Goal: Transaction & Acquisition: Book appointment/travel/reservation

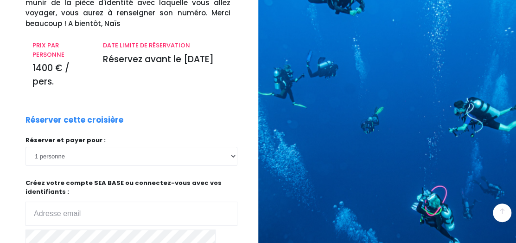
scroll to position [185, 0]
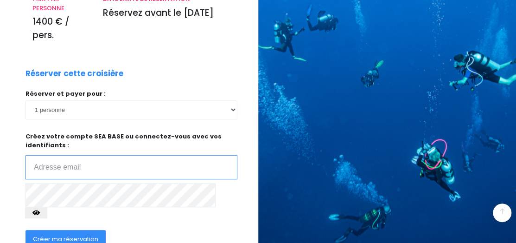
click at [34, 155] on input "email" at bounding box center [132, 167] width 212 height 24
type input "merle.alain@sfr.fr"
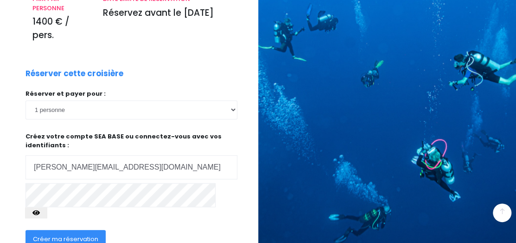
click at [67, 234] on span "Créer ma réservation" at bounding box center [65, 238] width 65 height 9
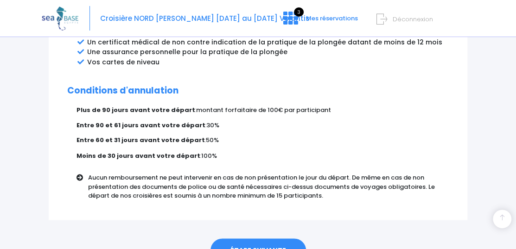
scroll to position [647, 0]
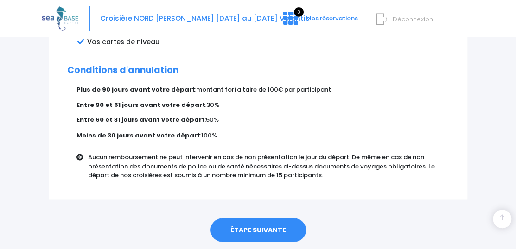
click at [256, 218] on link "ÉTAPE SUIVANTE" at bounding box center [259, 230] width 96 height 24
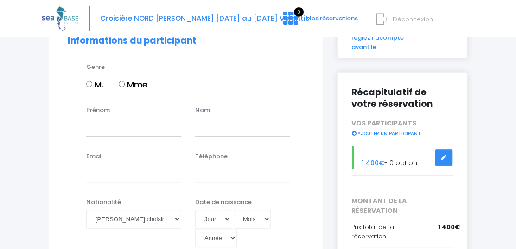
scroll to position [93, 0]
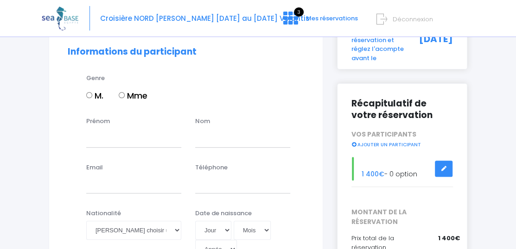
click at [90, 92] on input "M." at bounding box center [89, 95] width 6 height 6
radio input "true"
click at [90, 92] on input "M." at bounding box center [89, 95] width 6 height 6
click at [89, 130] on input "Prénom" at bounding box center [133, 138] width 95 height 19
type input "alain"
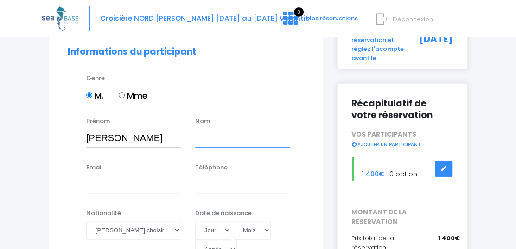
click at [198, 130] on input "text" at bounding box center [242, 138] width 95 height 19
type input "m"
type input "MERLE"
click at [86, 178] on input "Email" at bounding box center [133, 184] width 95 height 19
type input "M"
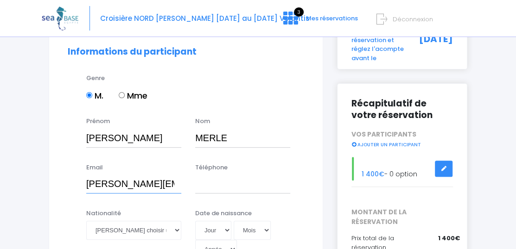
type input "[PERSON_NAME][EMAIL_ADDRESS][DOMAIN_NAME]"
click at [198, 175] on input "Téléphone" at bounding box center [242, 184] width 95 height 19
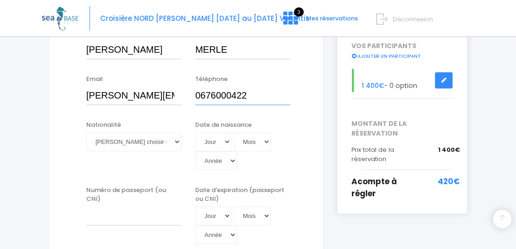
scroll to position [185, 0]
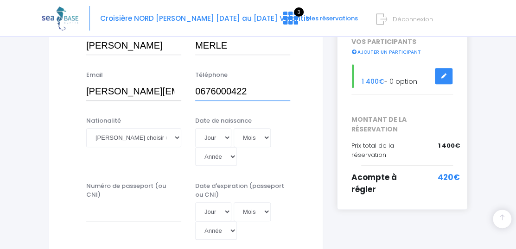
type input "0676000422"
click at [175, 128] on select "Veuillez choisir une nationalité Afghane Albanaise Algerienne Allemande America…" at bounding box center [133, 137] width 95 height 19
select select "Française"
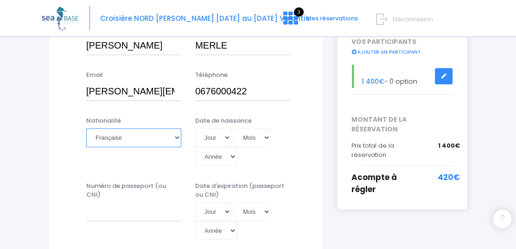
click at [86, 128] on select "Veuillez choisir une nationalité Afghane Albanaise Algerienne Allemande America…" at bounding box center [133, 137] width 95 height 19
click at [225, 128] on select "Jour 01 02 03 04 05 06 07 08 09 10 11 12 13 14 15 16 17 18 19 20 21 22 23 24 25…" at bounding box center [213, 137] width 36 height 19
select select "21"
click at [195, 128] on select "Jour 01 02 03 04 05 06 07 08 09 10 11 12 13 14 15 16 17 18 19 20 21 22 23 24 25…" at bounding box center [213, 137] width 36 height 19
click at [266, 128] on select "Mois 01 02 03 04 05 06 07 08 09 10 11 12" at bounding box center [252, 137] width 37 height 19
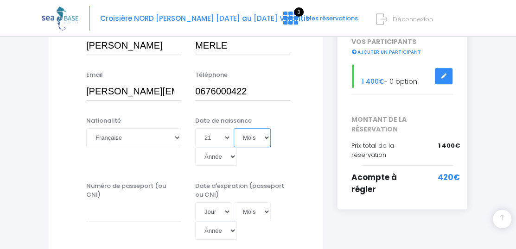
select select "07"
click at [234, 128] on select "Mois 01 02 03 04 05 06 07 08 09 10 11 12" at bounding box center [252, 137] width 37 height 19
drag, startPoint x: 262, startPoint y: 119, endPoint x: 248, endPoint y: 55, distance: 65.5
click at [231, 147] on select "Année 2045 2044 2043 2042 2041 2040 2039 2038 2037 2036 2035 2034 2033 2032 203…" at bounding box center [216, 156] width 42 height 19
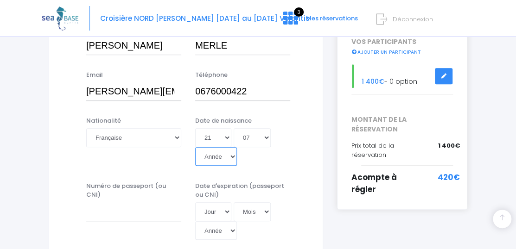
select select "1941"
click at [195, 147] on select "Année 2045 2044 2043 2042 2041 2040 2039 2038 2037 2036 2035 2034 2033 2032 203…" at bounding box center [216, 156] width 42 height 19
type input "1941-07-21"
click at [211, 91] on div "Email merle.alain@sfr.fr Téléphone 0676000422" at bounding box center [186, 88] width 250 height 37
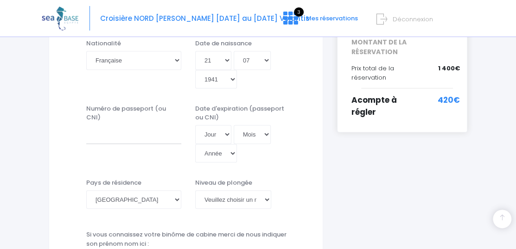
scroll to position [278, 0]
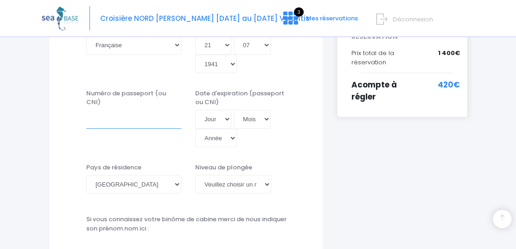
click at [86, 110] on input "Numéro de passeport (ou CNI)" at bounding box center [133, 119] width 95 height 19
type input "19KL10187"
click at [226, 110] on select "Jour 01 02 03 04 05 06 07 08 09 10 11 12 13 14 15 16 17 18 19 20 21 22 23 24 25…" at bounding box center [213, 119] width 36 height 19
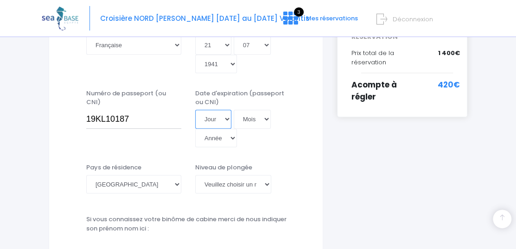
select select "13"
click at [195, 110] on select "Jour 01 02 03 04 05 06 07 08 09 10 11 12 13 14 15 16 17 18 19 20 21 22 23 24 25…" at bounding box center [213, 119] width 36 height 19
click at [267, 110] on select "Mois 01 02 03 04 05 06 07 08 09 10 11 12" at bounding box center [252, 119] width 37 height 19
click at [264, 110] on select "Mois 01 02 03 04 05 06 07 08 09 10 11 12" at bounding box center [252, 119] width 37 height 19
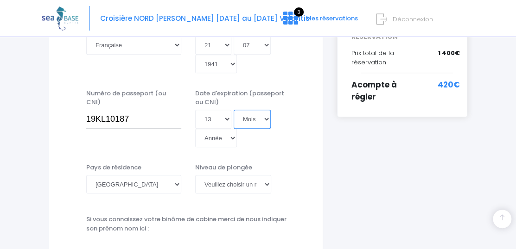
click at [264, 110] on select "Mois 01 02 03 04 05 06 07 08 09 10 11 12" at bounding box center [252, 119] width 37 height 19
click at [265, 110] on select "Mois 01 02 03 04 05 06 07 08 09 10 11 12" at bounding box center [252, 119] width 37 height 19
select select "05"
click at [234, 110] on select "Mois 01 02 03 04 05 06 07 08 09 10 11 12" at bounding box center [252, 119] width 37 height 19
click at [232, 129] on select "Année 2045 2044 2043 2042 2041 2040 2039 2038 2037 2036 2035 2034 2033 2032 203…" at bounding box center [216, 138] width 42 height 19
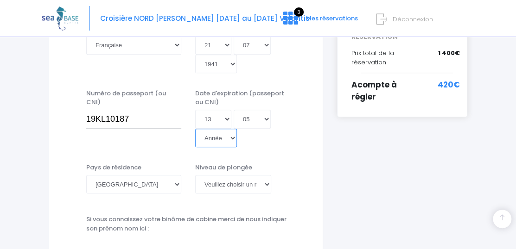
select select "2029"
click at [195, 129] on select "Année 2045 2044 2043 2042 2041 2040 2039 2038 2037 2036 2035 2034 2033 2032 203…" at bounding box center [216, 138] width 42 height 19
type input "2029-05-13"
click at [267, 175] on select "Veuillez choisir un niveau de plongée Non plongeur Junior OW diver Adventure OW…" at bounding box center [233, 184] width 76 height 19
select select "N3"
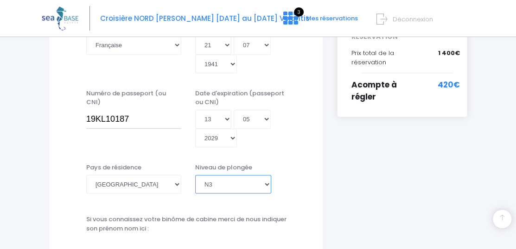
click at [195, 175] on select "Veuillez choisir un niveau de plongée Non plongeur Junior OW diver Adventure OW…" at bounding box center [233, 184] width 76 height 19
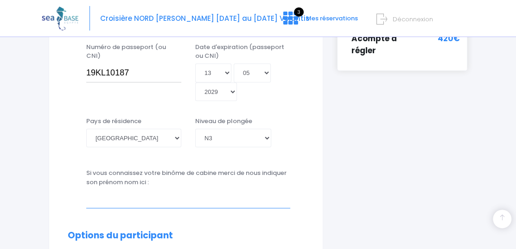
click at [89, 192] on input "text" at bounding box center [188, 199] width 204 height 19
type input "a"
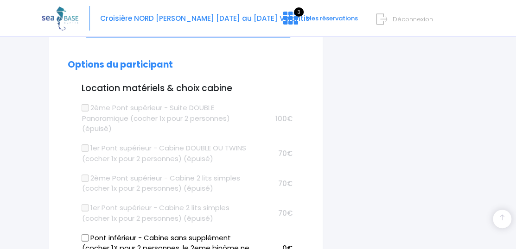
scroll to position [510, 0]
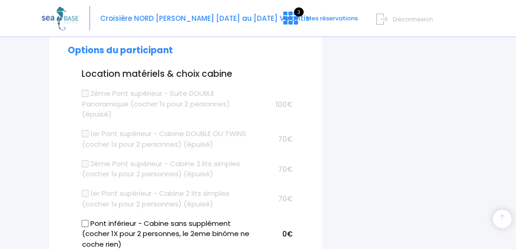
type input "Annie JEANNE"
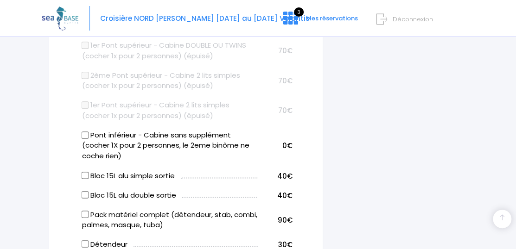
scroll to position [603, 0]
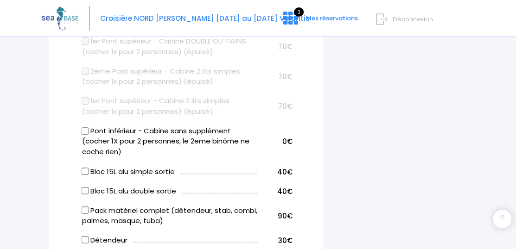
click at [85, 187] on input "Bloc 15L alu double sortie" at bounding box center [84, 190] width 7 height 7
checkbox input "true"
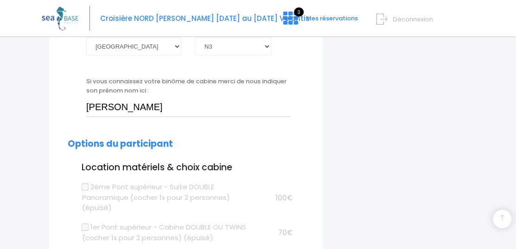
scroll to position [402, 0]
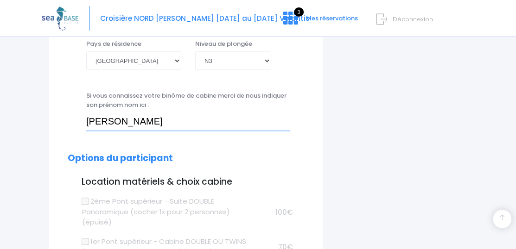
click at [153, 113] on input "Annie JEANNE" at bounding box center [188, 122] width 204 height 19
click at [158, 113] on input "Annie JEANNE ( usage: MEDINA JEANNE )" at bounding box center [188, 122] width 204 height 19
type input "Annie JEANNE ( nom usage: MEDINA JEANNE )"
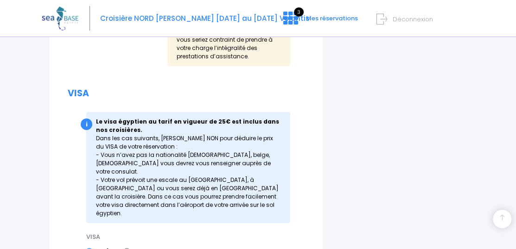
scroll to position [1376, 0]
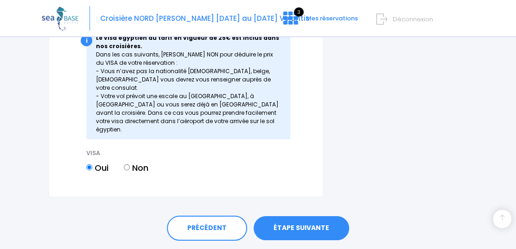
click at [304, 217] on link "ÉTAPE SUIVANTE" at bounding box center [302, 229] width 96 height 24
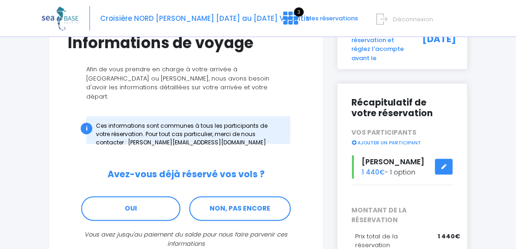
scroll to position [139, 0]
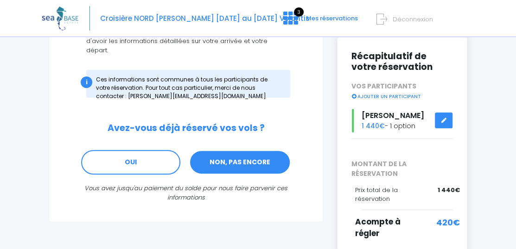
click at [237, 150] on link "NON, PAS ENCORE" at bounding box center [240, 162] width 102 height 25
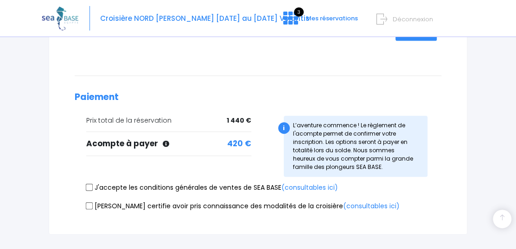
scroll to position [232, 0]
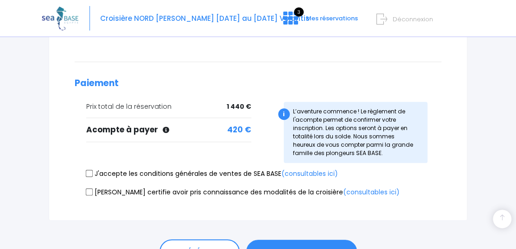
click at [91, 170] on input "J'accepte les conditions générales de ventes de SEA BASE (consultables ici)" at bounding box center [89, 173] width 7 height 7
checkbox input "true"
click at [90, 189] on input "Je certifie avoir pris connaissance des modalités de la croisière (consultables…" at bounding box center [89, 192] width 7 height 7
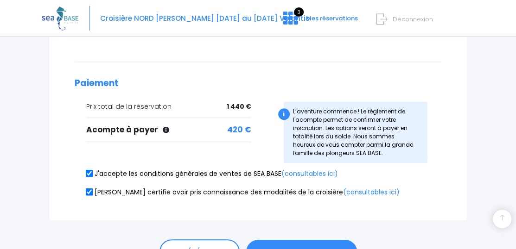
click at [90, 189] on input "Je certifie avoir pris connaissance des modalités de la croisière (consultables…" at bounding box center [89, 192] width 7 height 7
checkbox input "true"
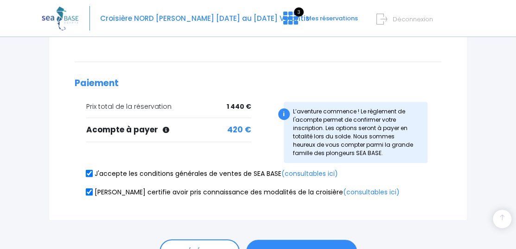
click at [303, 241] on button "PASSER AU PAIEMENT" at bounding box center [301, 252] width 111 height 24
click at [290, 240] on button "PASSER AU PAIEMENT" at bounding box center [301, 252] width 111 height 24
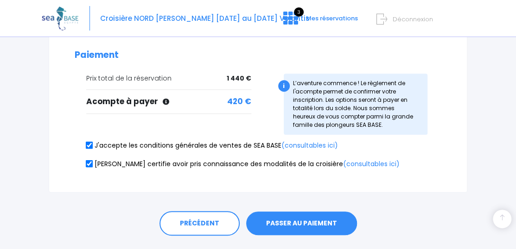
scroll to position [273, 0]
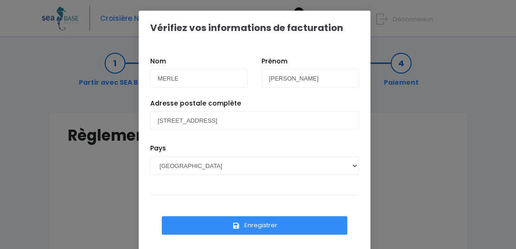
scroll to position [25, 0]
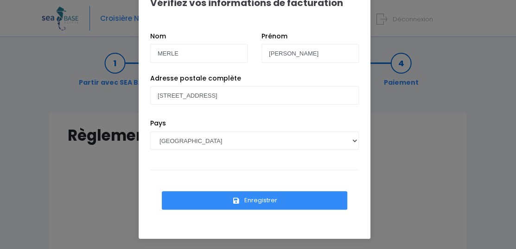
click at [247, 200] on button "Enregistrer" at bounding box center [254, 200] width 185 height 19
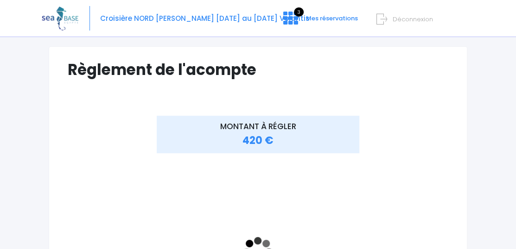
scroll to position [36, 0]
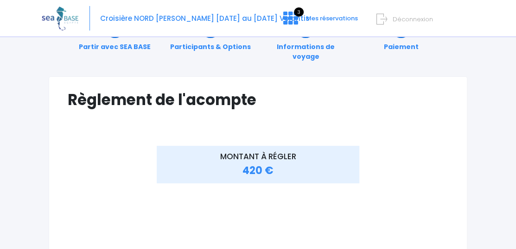
click at [225, 158] on div "MONTANT À RÉGLER 420 €" at bounding box center [258, 165] width 203 height 38
click at [396, 46] on link "Paiement" at bounding box center [401, 37] width 44 height 29
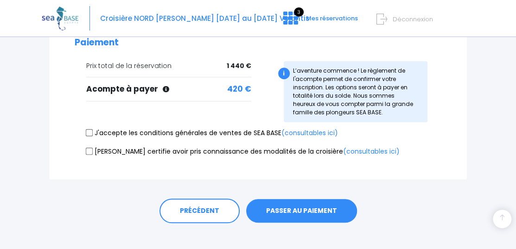
click at [299, 200] on button "PASSER AU PAIEMENT" at bounding box center [301, 211] width 111 height 24
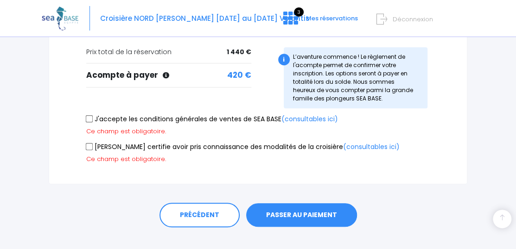
scroll to position [291, 0]
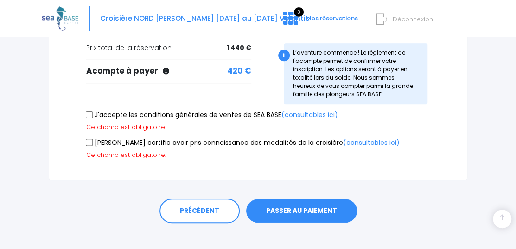
click at [90, 111] on input "J'accepte les conditions générales de ventes de SEA BASE (consultables ici)" at bounding box center [89, 114] width 7 height 7
checkbox input "true"
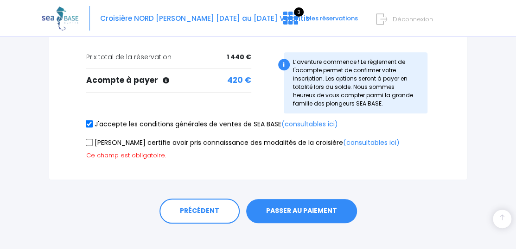
click at [89, 139] on input "[PERSON_NAME] certifie avoir pris connaissance des modalités de la croisière (c…" at bounding box center [89, 142] width 7 height 7
checkbox input "true"
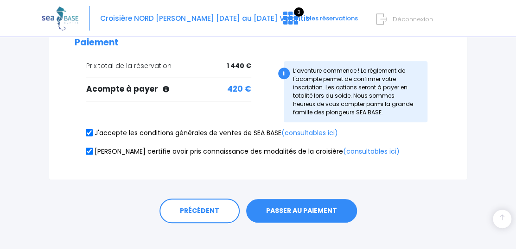
click at [294, 199] on button "PASSER AU PAIEMENT" at bounding box center [301, 211] width 111 height 24
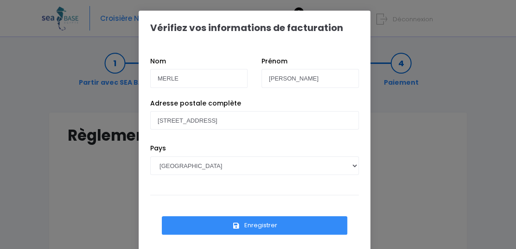
scroll to position [25, 0]
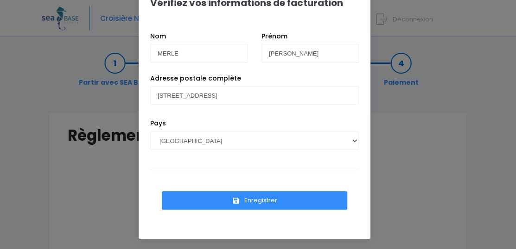
click at [256, 200] on button "Enregistrer" at bounding box center [254, 200] width 185 height 19
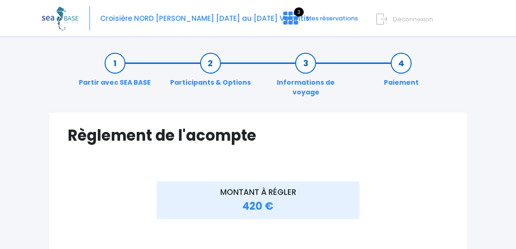
click at [304, 63] on link "Informations de voyage" at bounding box center [306, 77] width 96 height 39
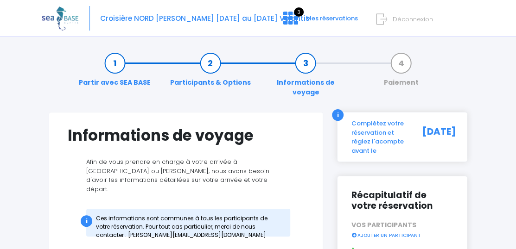
click at [398, 66] on link "Paiement" at bounding box center [401, 72] width 44 height 29
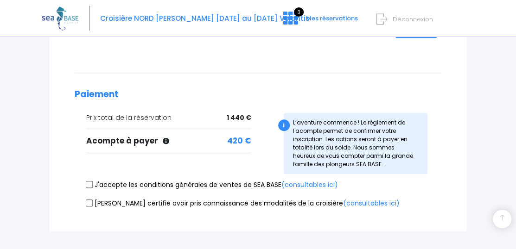
scroll to position [273, 0]
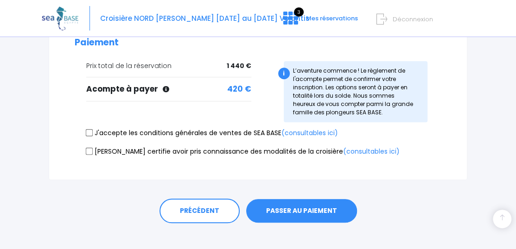
click at [308, 200] on button "PASSER AU PAIEMENT" at bounding box center [301, 211] width 111 height 24
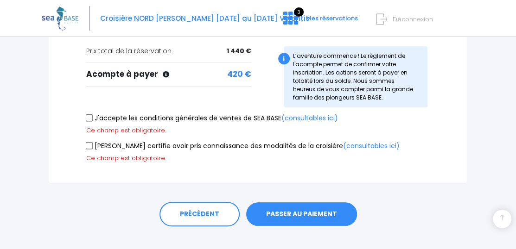
scroll to position [291, 0]
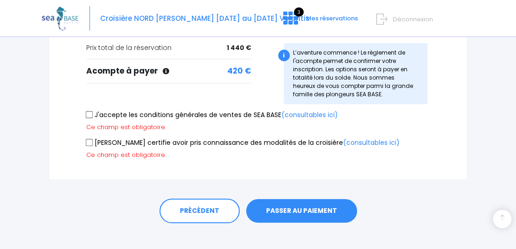
click at [89, 111] on input "J'accepte les conditions générales de ventes de SEA BASE (consultables ici)" at bounding box center [89, 114] width 7 height 7
checkbox input "true"
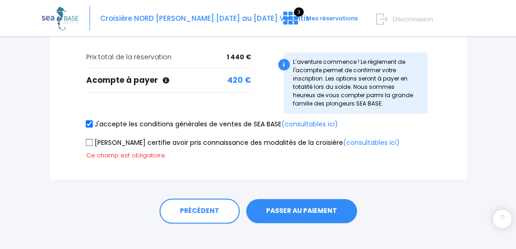
click at [89, 139] on input "[PERSON_NAME] certifie avoir pris connaissance des modalités de la croisière (c…" at bounding box center [89, 142] width 7 height 7
checkbox input "true"
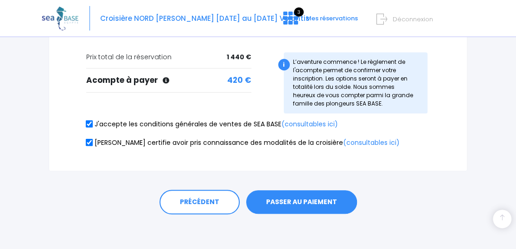
scroll to position [273, 0]
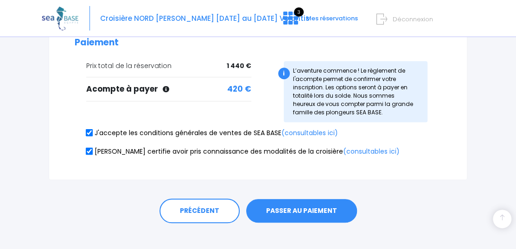
click at [292, 199] on button "PASSER AU PAIEMENT" at bounding box center [301, 211] width 111 height 24
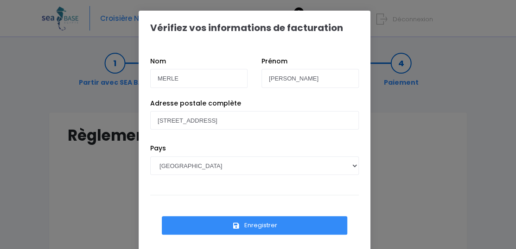
click at [256, 225] on button "Enregistrer" at bounding box center [254, 226] width 185 height 19
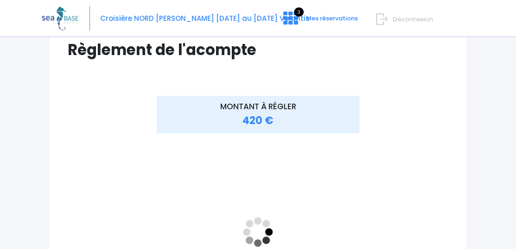
scroll to position [185, 0]
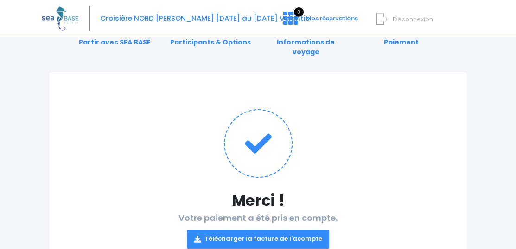
scroll to position [93, 0]
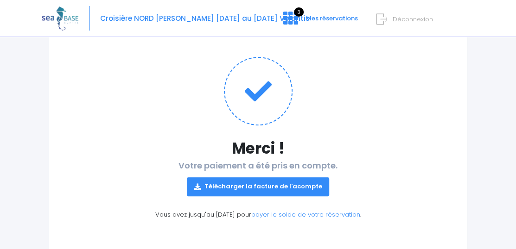
click at [261, 178] on link "Télécharger la facture de l'acompte" at bounding box center [258, 187] width 143 height 19
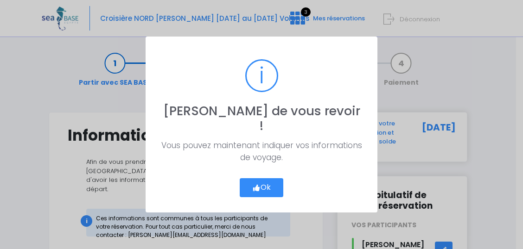
click at [259, 188] on icon "button" at bounding box center [256, 188] width 8 height 0
click at [277, 182] on button "Ok" at bounding box center [262, 188] width 44 height 19
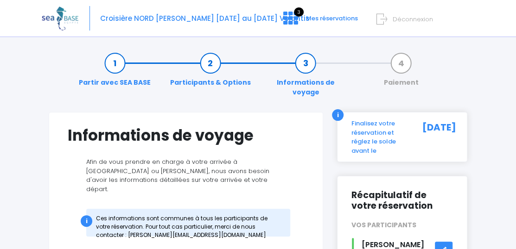
click at [406, 19] on span "Déconnexion" at bounding box center [413, 19] width 40 height 9
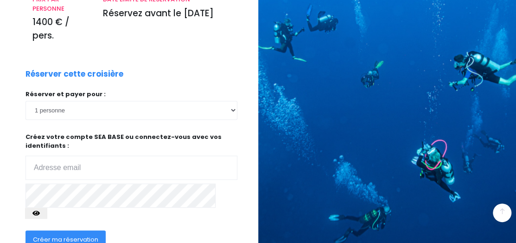
scroll to position [185, 0]
click at [31, 155] on input "email" at bounding box center [132, 167] width 212 height 24
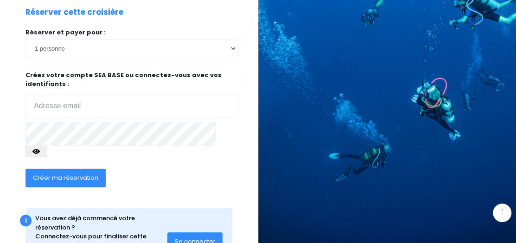
scroll to position [260, 0]
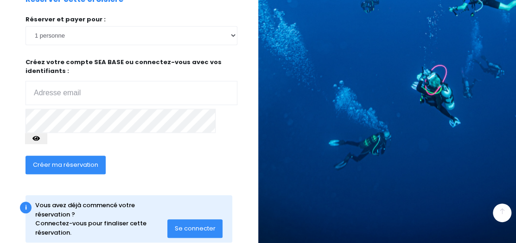
click at [35, 81] on input "email" at bounding box center [132, 93] width 212 height 24
type input "am2annie@free.fr"
click at [40, 138] on icon "button" at bounding box center [35, 138] width 7 height 0
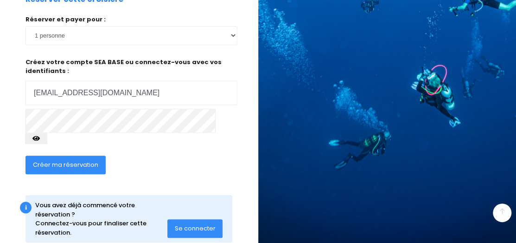
click at [40, 138] on icon "button" at bounding box center [35, 138] width 7 height 0
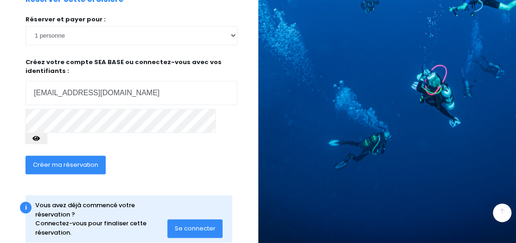
click at [40, 138] on icon "button" at bounding box center [35, 138] width 7 height 0
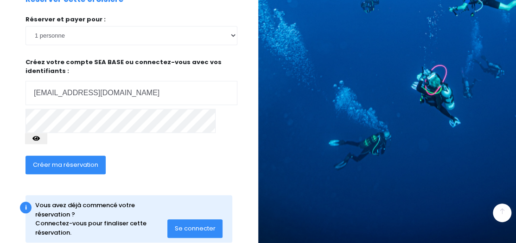
click at [40, 138] on icon "button" at bounding box center [35, 138] width 7 height 0
click at [65, 160] on span "Créer ma réservation" at bounding box center [65, 164] width 65 height 9
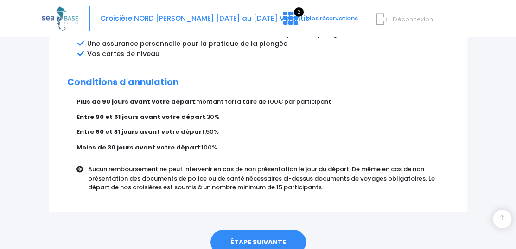
scroll to position [647, 0]
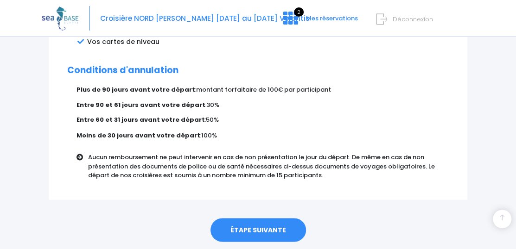
click at [267, 218] on link "ÉTAPE SUIVANTE" at bounding box center [259, 230] width 96 height 24
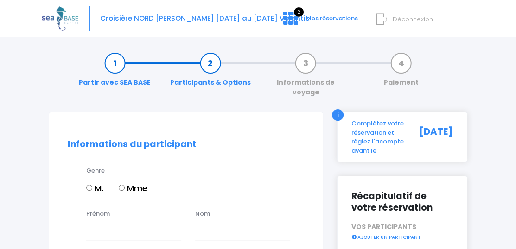
click at [122, 185] on input "Mme" at bounding box center [122, 188] width 6 height 6
radio input "true"
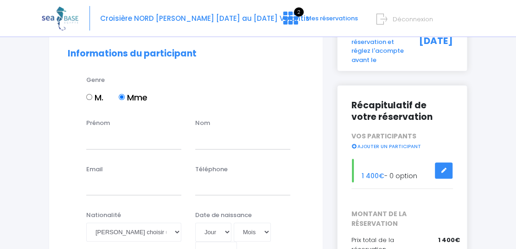
scroll to position [93, 0]
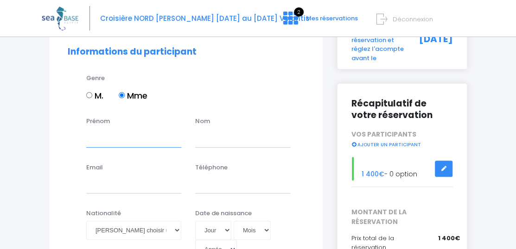
click at [86, 133] on input "Prénom" at bounding box center [133, 138] width 95 height 19
type input "annie"
click at [197, 130] on input "text" at bounding box center [242, 138] width 95 height 19
type input "j"
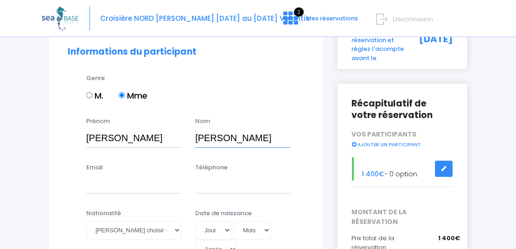
click at [196, 129] on input "JEANNE" at bounding box center [242, 138] width 95 height 19
type input "MEDINA-JEANNE"
click at [87, 176] on input "Email" at bounding box center [133, 184] width 95 height 19
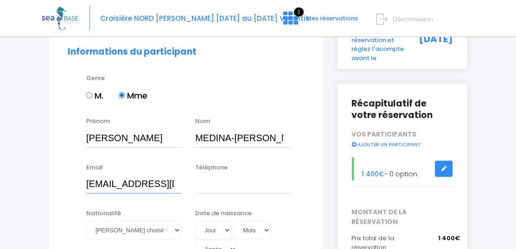
type input "am2annie@free.fr"
click at [196, 176] on input "Téléphone" at bounding box center [242, 184] width 95 height 19
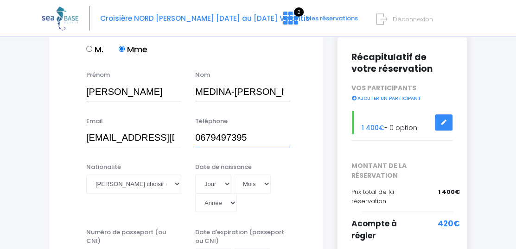
type input "0679497395"
click at [177, 175] on select "Veuillez choisir une nationalité Afghane Albanaise Algerienne Allemande America…" at bounding box center [133, 184] width 95 height 19
select select "Française"
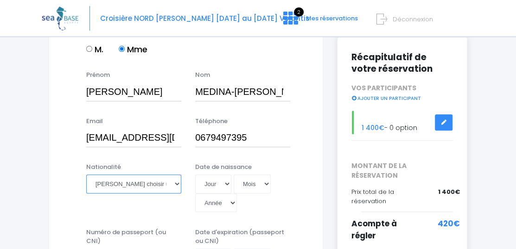
click at [86, 175] on select "Veuillez choisir une nationalité Afghane Albanaise Algerienne Allemande America…" at bounding box center [133, 184] width 95 height 19
click at [109, 70] on div "Prénom annie" at bounding box center [133, 85] width 109 height 31
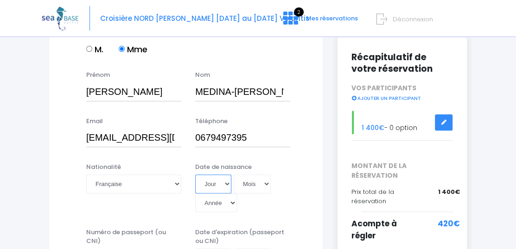
click at [227, 175] on select "Jour 01 02 03 04 05 06 07 08 09 10 11 12 13 14 15 16 17 18 19 20 21 22 23 24 25…" at bounding box center [213, 184] width 36 height 19
select select "14"
click at [195, 175] on select "Jour 01 02 03 04 05 06 07 08 09 10 11 12 13 14 15 16 17 18 19 20 21 22 23 24 25…" at bounding box center [213, 184] width 36 height 19
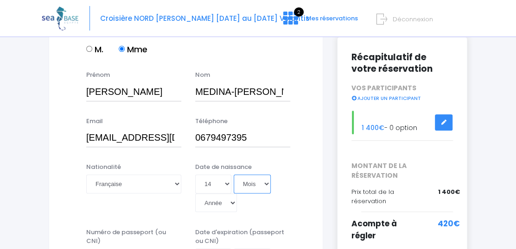
click at [267, 175] on select "Mois 01 02 03 04 05 06 07 08 09 10 11 12" at bounding box center [252, 184] width 37 height 19
select select "10"
click at [234, 175] on select "Mois 01 02 03 04 05 06 07 08 09 10 11 12" at bounding box center [252, 184] width 37 height 19
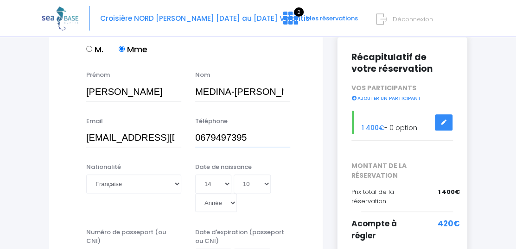
drag, startPoint x: 262, startPoint y: 166, endPoint x: 248, endPoint y: 135, distance: 34.2
click at [248, 135] on input "0679497395" at bounding box center [242, 138] width 95 height 19
click at [265, 175] on select "Mois 01 02 03 04 05 06 07 08 09 10 11 12" at bounding box center [252, 184] width 37 height 19
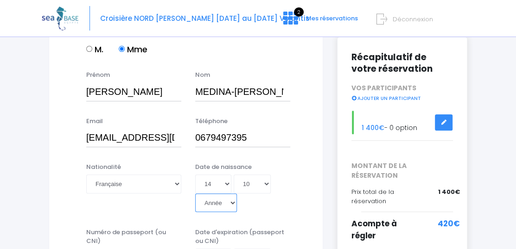
click at [233, 194] on select "Année 2045 2044 2043 2042 2041 2040 2039 2038 2037 2036 2035 2034 2033 2032 203…" at bounding box center [216, 203] width 42 height 19
click at [232, 194] on select "Année 2045 2044 2043 2042 2041 2040 2039 2038 2037 2036 2035 2034 2033 2032 203…" at bounding box center [216, 203] width 42 height 19
select select "1949"
click at [195, 194] on select "Année 2045 2044 2043 2042 2041 2040 2039 2038 2037 2036 2035 2034 2033 2032 203…" at bounding box center [216, 203] width 42 height 19
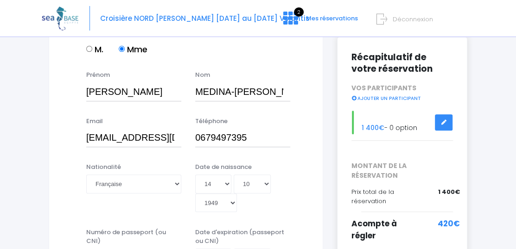
type input "1949-10-14"
drag, startPoint x: 232, startPoint y: 185, endPoint x: 214, endPoint y: 26, distance: 160.5
click at [214, 26] on div "Croisière NORD RAS MOHAMED - Du 06/06/26 au 13/06/26 Volantis 2 Mes réservation…" at bounding box center [251, 18] width 419 height 37
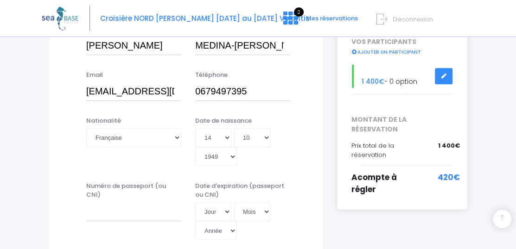
scroll to position [232, 0]
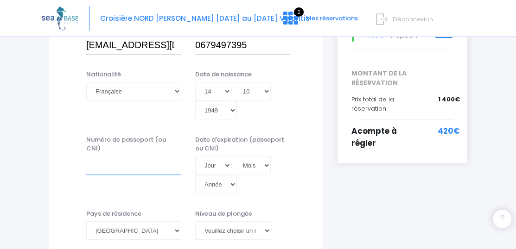
click at [93, 156] on input "Numéro de passeport (ou CNI)" at bounding box center [133, 165] width 95 height 19
type input "23HI33119"
click at [225, 156] on select "Jour 01 02 03 04 05 06 07 08 09 10 11 12 13 14 15 16 17 18 19 20 21 22 23 24 25…" at bounding box center [213, 165] width 36 height 19
select select "24"
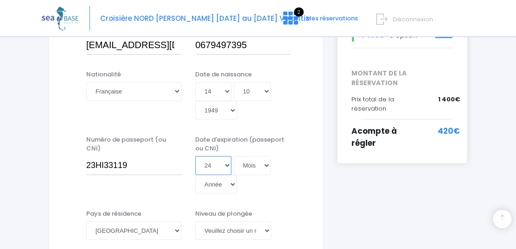
click at [195, 156] on select "Jour 01 02 03 04 05 06 07 08 09 10 11 12 13 14 15 16 17 18 19 20 21 22 23 24 25…" at bounding box center [213, 165] width 36 height 19
click at [210, 139] on label "Date d'expiration (passeport ou CNI)" at bounding box center [242, 144] width 95 height 18
click at [210, 194] on input "Date d'expiration (passeport ou CNI)" at bounding box center [256, 194] width 123 height 0
click at [266, 156] on select "Mois 01 02 03 04 05 06 07 08 09 10 11 12" at bounding box center [252, 165] width 37 height 19
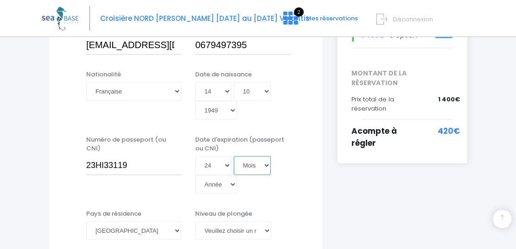
click at [265, 156] on select "Mois 01 02 03 04 05 06 07 08 09 10 11 12" at bounding box center [252, 165] width 37 height 19
select select "07"
click at [234, 156] on select "Mois 01 02 03 04 05 06 07 08 09 10 11 12" at bounding box center [252, 165] width 37 height 19
click at [231, 175] on select "Année 2045 2044 2043 2042 2041 2040 2039 2038 2037 2036 2035 2034 2033 2032 203…" at bounding box center [216, 184] width 42 height 19
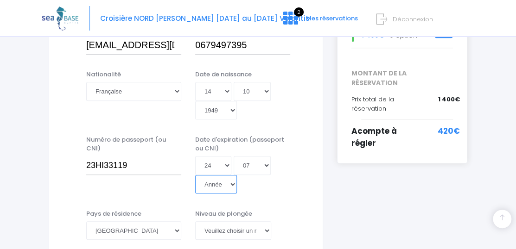
click at [232, 175] on select "Année 2045 2044 2043 2042 2041 2040 2039 2038 2037 2036 2035 2034 2033 2032 203…" at bounding box center [216, 184] width 42 height 19
select select "2033"
click at [195, 175] on select "Année 2045 2044 2043 2042 2041 2040 2039 2038 2037 2036 2035 2034 2033 2032 203…" at bounding box center [216, 184] width 42 height 19
drag, startPoint x: 222, startPoint y: 166, endPoint x: 210, endPoint y: 81, distance: 85.2
click at [210, 82] on select "Jour 01 02 03 04 05 06 07 08 09 10 11 12 13 14 15 16 17 18 19 20 21 22 23 24 25…" at bounding box center [213, 91] width 36 height 19
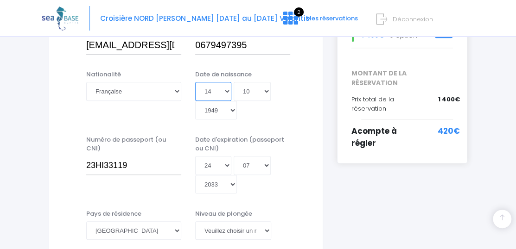
type input "2033-07-24"
click at [266, 222] on select "Veuillez choisir un niveau de plongée Non plongeur Junior OW diver Adventure OW…" at bounding box center [233, 231] width 76 height 19
select select "N3"
click at [195, 222] on select "Veuillez choisir un niveau de plongée Non plongeur Junior OW diver Adventure OW…" at bounding box center [233, 231] width 76 height 19
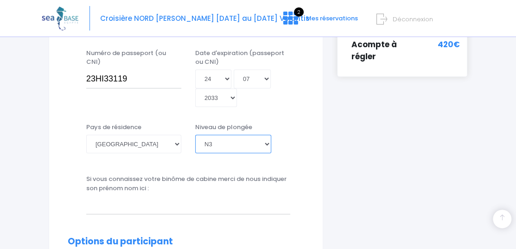
scroll to position [325, 0]
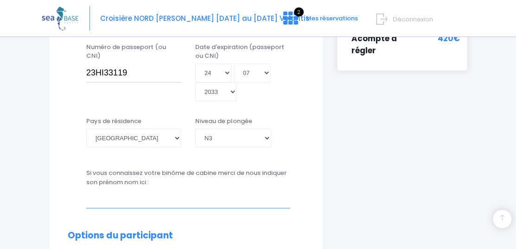
click at [87, 192] on input "text" at bounding box center [188, 199] width 204 height 19
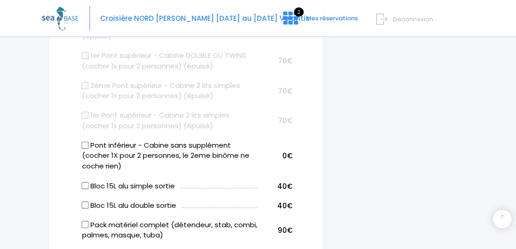
scroll to position [603, 0]
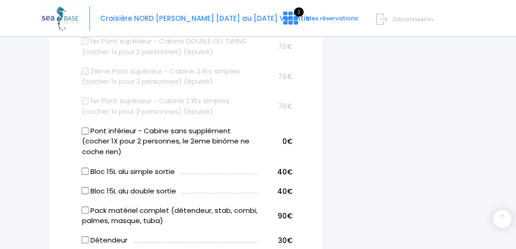
type input "MERLE ALAIN"
click at [84, 187] on input "Bloc 15L alu double sortie" at bounding box center [84, 190] width 7 height 7
checkbox input "true"
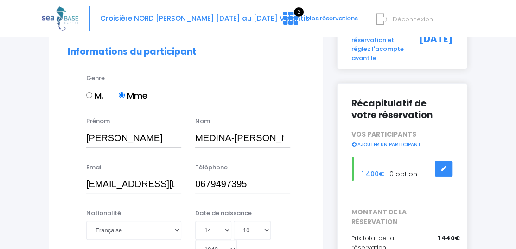
scroll to position [46, 0]
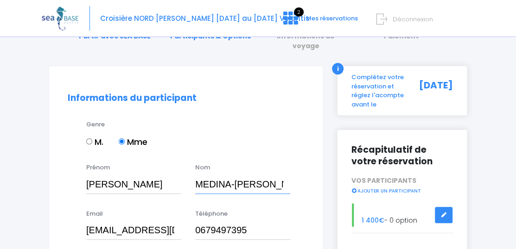
click at [195, 175] on input "MEDINA-JEANNE" at bounding box center [242, 184] width 95 height 19
click at [195, 173] on div "Nom MEDINA-JEANNE" at bounding box center [242, 178] width 109 height 31
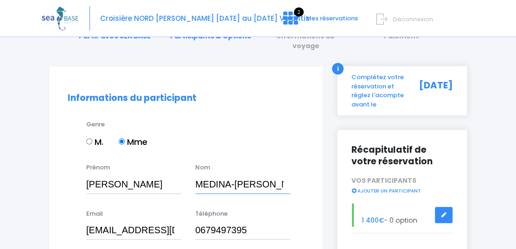
click at [196, 175] on input "MEDINA-JEANNE" at bounding box center [242, 184] width 95 height 19
click at [195, 175] on input "MEDINA-JEANNE" at bounding box center [242, 184] width 95 height 19
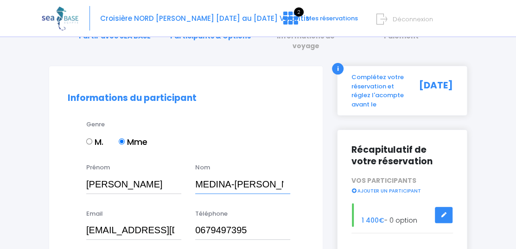
click at [195, 175] on input "MEDINA-JEANNE" at bounding box center [242, 184] width 95 height 19
click at [195, 174] on div "Nom MEDINA-JEANNE" at bounding box center [242, 178] width 109 height 31
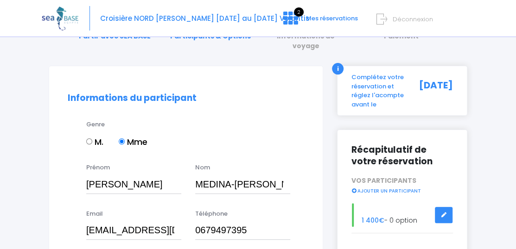
click at [195, 174] on div "Nom MEDINA-JEANNE" at bounding box center [242, 178] width 109 height 31
click at [195, 175] on input "MEDINA-JEANNE" at bounding box center [242, 184] width 95 height 19
type input "MEDINA-JEANNE"
click at [90, 175] on input "annie" at bounding box center [133, 184] width 95 height 19
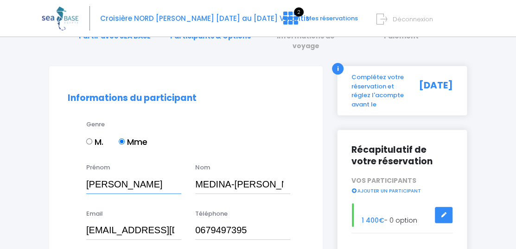
click at [90, 175] on input "annie" at bounding box center [133, 184] width 95 height 19
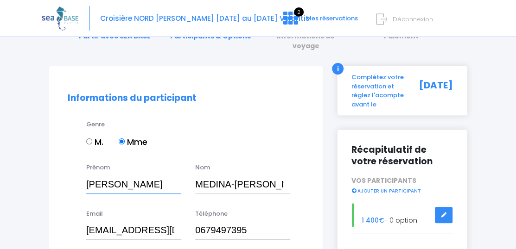
click at [90, 175] on input "annie" at bounding box center [133, 184] width 95 height 19
click at [89, 176] on input "annie" at bounding box center [133, 184] width 95 height 19
click at [127, 175] on input "Annie" at bounding box center [133, 184] width 95 height 19
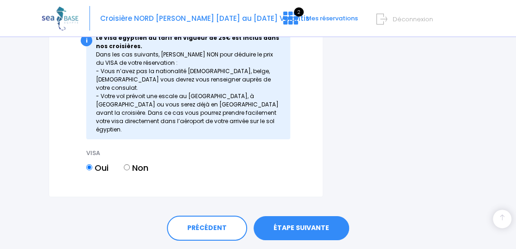
scroll to position [1329, 0]
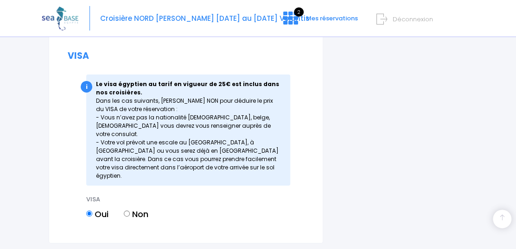
type input "Annie"
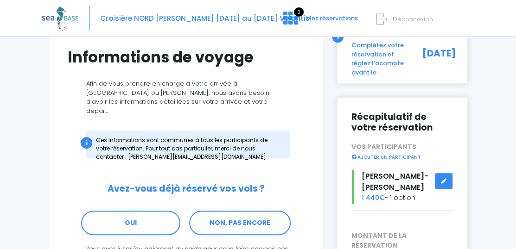
scroll to position [93, 0]
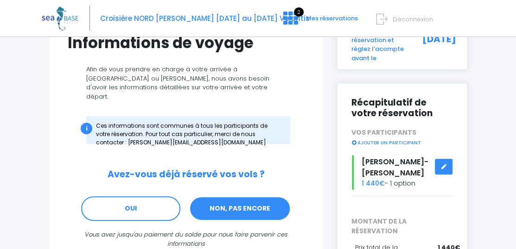
click at [235, 197] on link "NON, PAS ENCORE" at bounding box center [240, 209] width 102 height 25
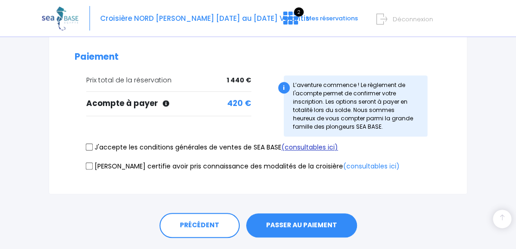
scroll to position [276, 0]
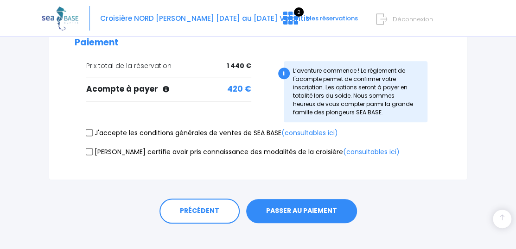
click at [298, 200] on button "PASSER AU PAIEMENT" at bounding box center [301, 211] width 111 height 24
click at [298, 200] on div "PRÉCÉDENT PASSER AU PAIEMENT" at bounding box center [258, 208] width 419 height 57
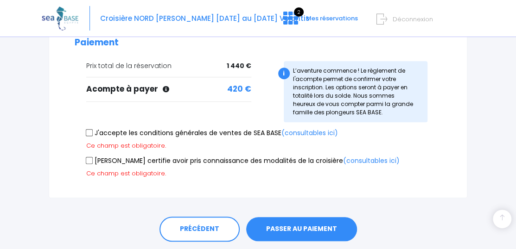
scroll to position [294, 0]
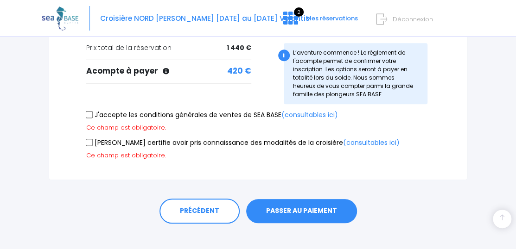
click at [89, 111] on input "J'accepte les conditions générales de ventes de SEA BASE (consultables ici)" at bounding box center [89, 114] width 7 height 7
checkbox input "true"
click at [89, 106] on div "Prix total de la réservation 1 440 € Acompte à payer" at bounding box center [163, 76] width 191 height 67
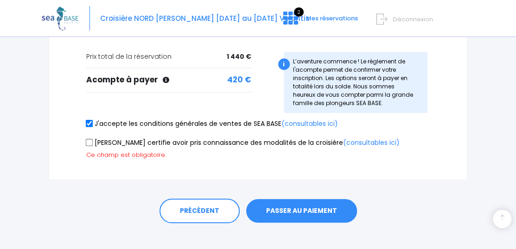
click at [87, 139] on input "[PERSON_NAME] certifie avoir pris connaissance des modalités de la croisière (c…" at bounding box center [89, 142] width 7 height 7
checkbox input "true"
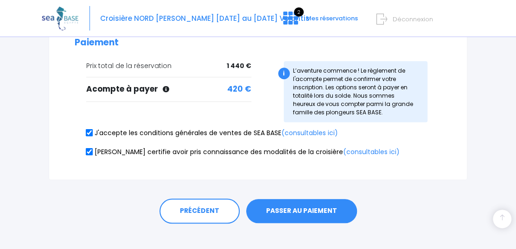
click at [307, 202] on button "PASSER AU PAIEMENT" at bounding box center [301, 211] width 111 height 24
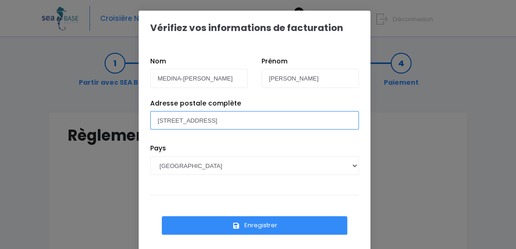
click at [296, 119] on input "[STREET_ADDRESS]" at bounding box center [254, 120] width 209 height 19
type input "7"
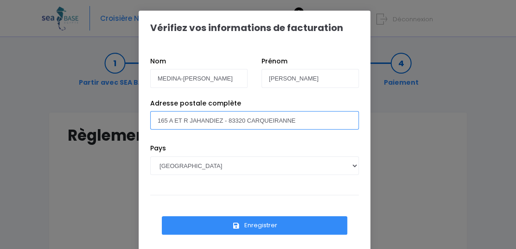
click at [165, 120] on input "165 A ET R JAHANDIEZ - 83320 CARQUEIRANNE" at bounding box center [254, 120] width 209 height 19
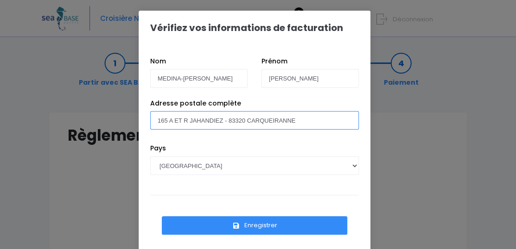
click at [165, 120] on input "165 A ET R JAHANDIEZ - 83320 CARQUEIRANNE" at bounding box center [254, 120] width 209 height 19
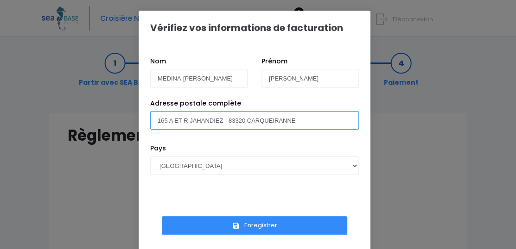
click at [165, 120] on input "165 A ET R JAHANDIEZ - 83320 CARQUEIRANNE" at bounding box center [254, 120] width 209 height 19
click at [165, 121] on input "165 A ET R JAHANDIEZ - 83320 CARQUEIRANNE" at bounding box center [254, 120] width 209 height 19
click at [190, 120] on input "[STREET_ADDRESS]" at bounding box center [254, 120] width 209 height 19
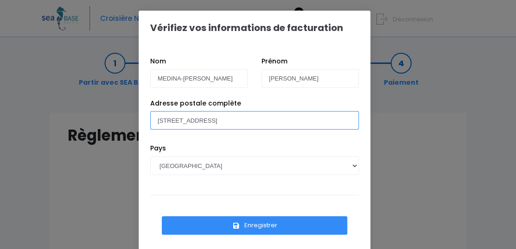
click at [195, 120] on input "[STREET_ADDRESS]" at bounding box center [254, 120] width 209 height 19
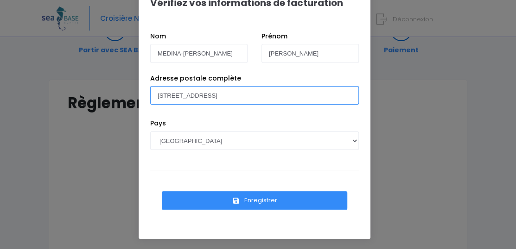
scroll to position [46, 0]
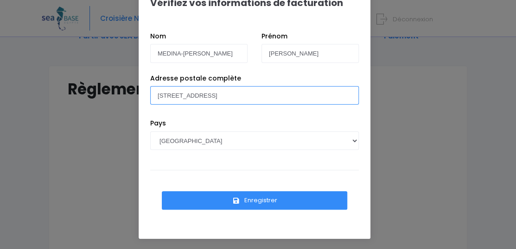
type input "[STREET_ADDRESS]"
click at [252, 198] on button "Enregistrer" at bounding box center [254, 200] width 185 height 19
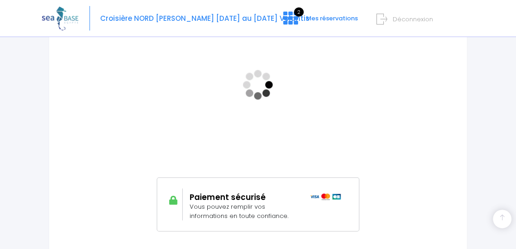
scroll to position [187, 0]
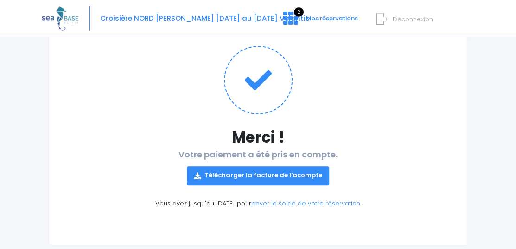
scroll to position [113, 0]
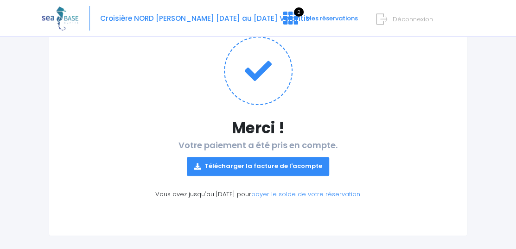
click at [256, 157] on link "Télécharger la facture de l'acompte" at bounding box center [258, 166] width 143 height 19
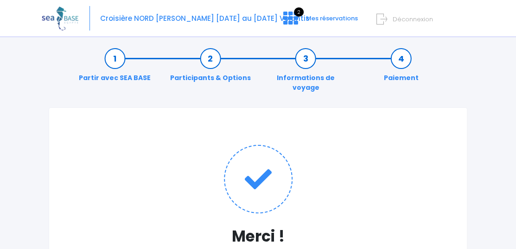
scroll to position [0, 0]
